Goal: Navigation & Orientation: Find specific page/section

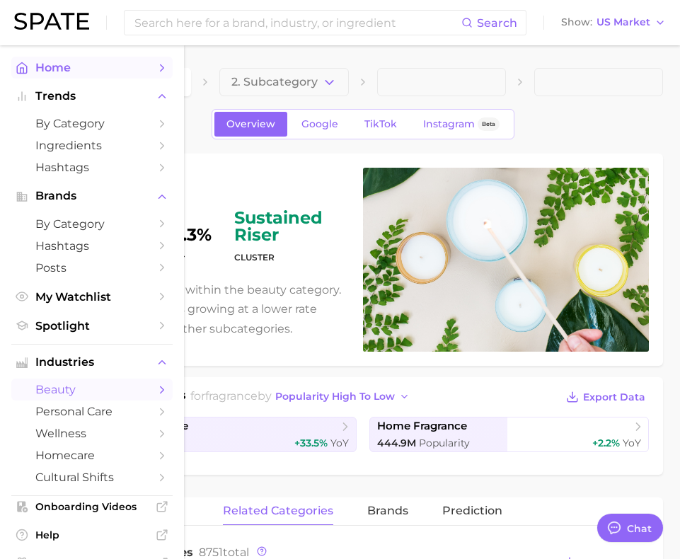
click at [37, 67] on span "Home" at bounding box center [91, 67] width 113 height 13
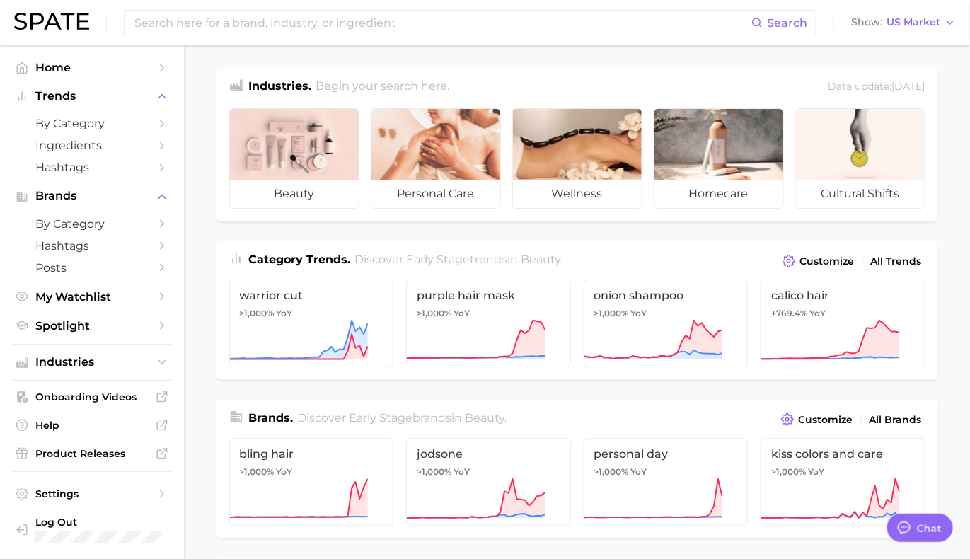
type textarea "x"
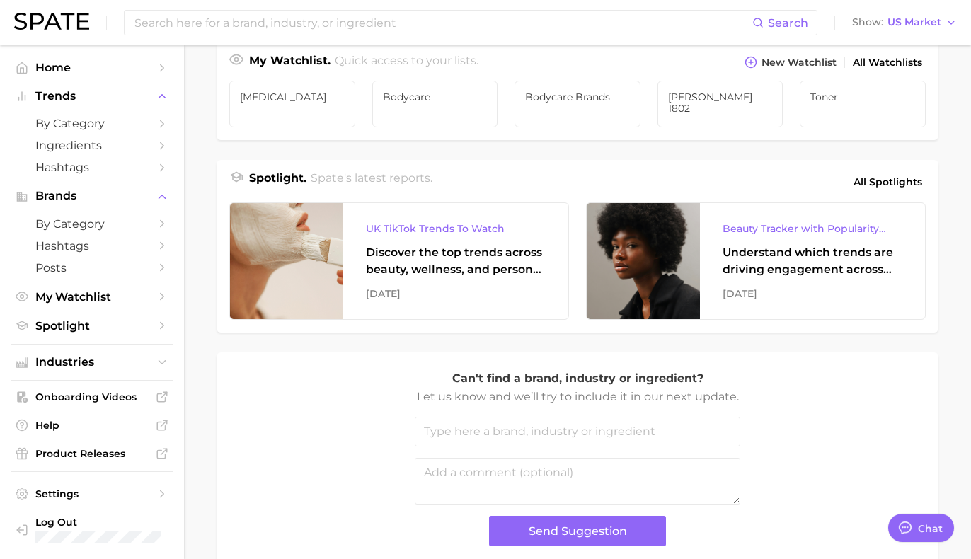
scroll to position [553, 0]
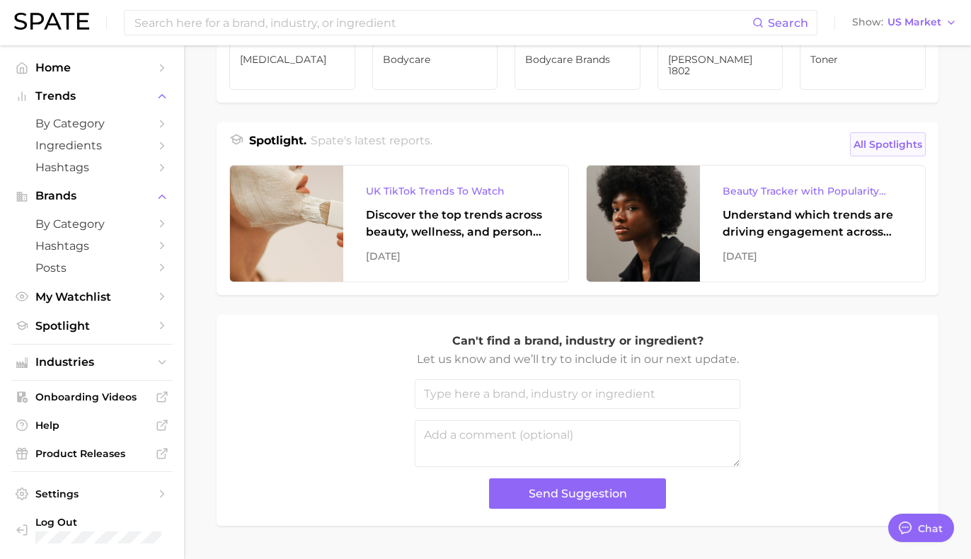
click at [679, 150] on span "All Spotlights" at bounding box center [888, 144] width 69 height 17
